Goal: Transaction & Acquisition: Subscribe to service/newsletter

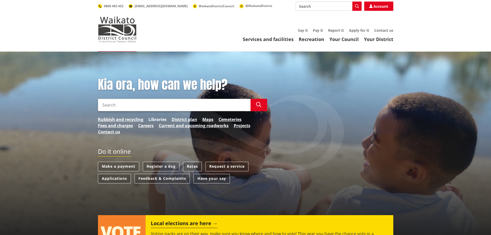
click at [151, 120] on link "Libraries" at bounding box center [157, 119] width 18 height 6
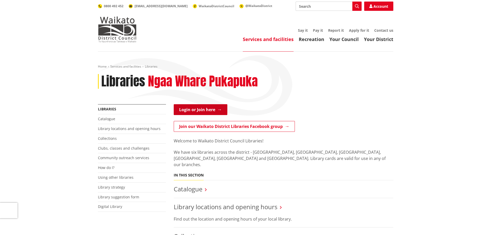
click at [200, 107] on link "Login or Join here" at bounding box center [201, 109] width 54 height 11
